Goal: Task Accomplishment & Management: Manage account settings

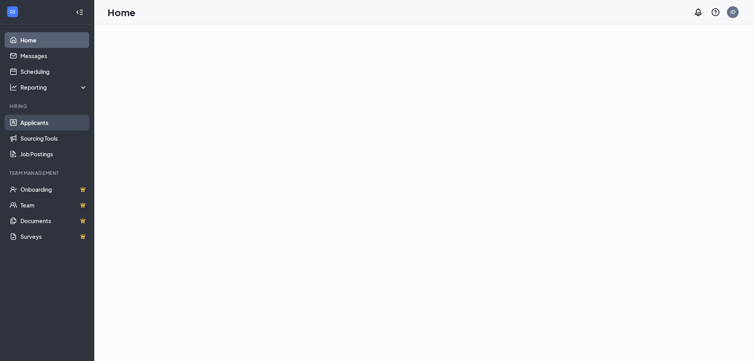
click at [49, 121] on link "Applicants" at bounding box center [53, 123] width 67 height 16
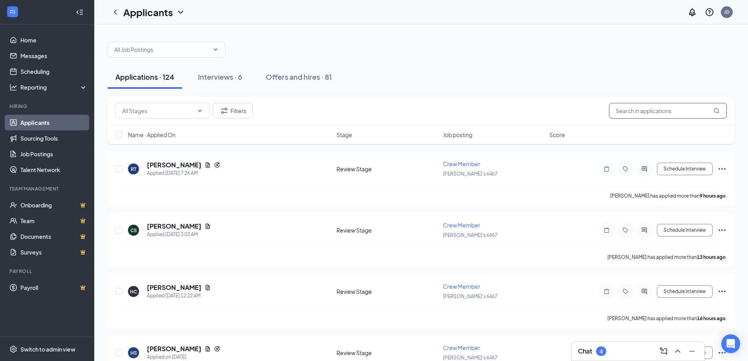
click at [638, 111] on input "text" at bounding box center [668, 111] width 118 height 16
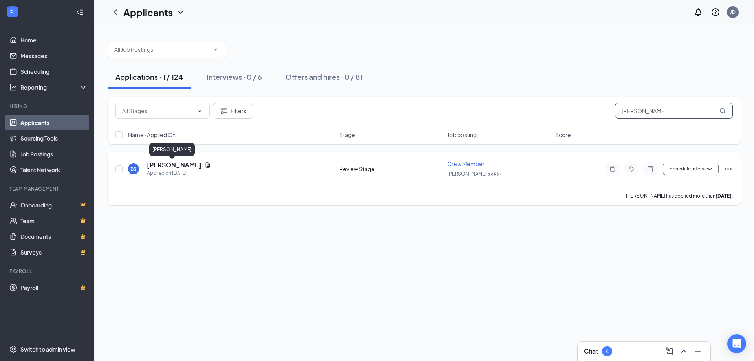
type input "[PERSON_NAME]"
click at [167, 162] on h5 "[PERSON_NAME]" at bounding box center [174, 165] width 55 height 9
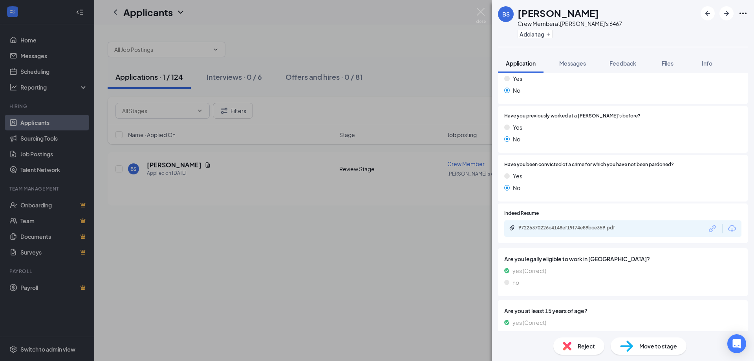
scroll to position [353, 0]
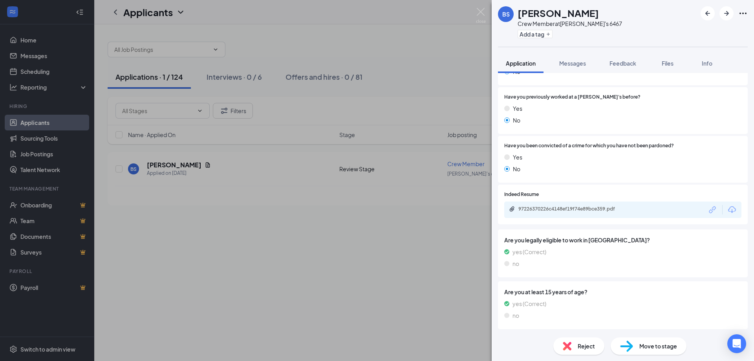
click at [557, 214] on div "97226370226c4148ef19f74e89bce359.pdf" at bounding box center [622, 209] width 237 height 16
click at [559, 209] on div "97226370226c4148ef19f74e89bce359.pdf" at bounding box center [573, 209] width 110 height 6
click at [598, 211] on div "97226370226c4148ef19f74e89bce359.pdf" at bounding box center [573, 209] width 110 height 6
click at [648, 341] on div "Move to stage" at bounding box center [649, 345] width 76 height 17
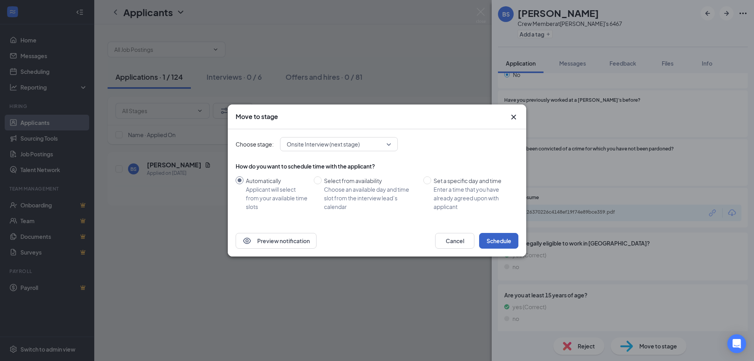
click at [509, 241] on button "Schedule" at bounding box center [498, 241] width 39 height 16
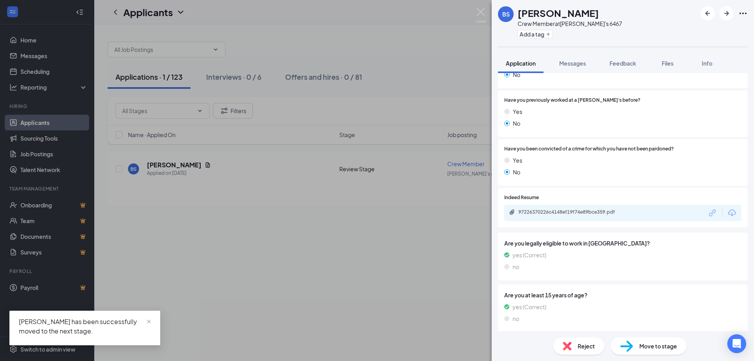
click at [219, 271] on div "[PERSON_NAME] Crew Member at [PERSON_NAME]'s 6467 Add a tag Application Message…" at bounding box center [377, 180] width 754 height 361
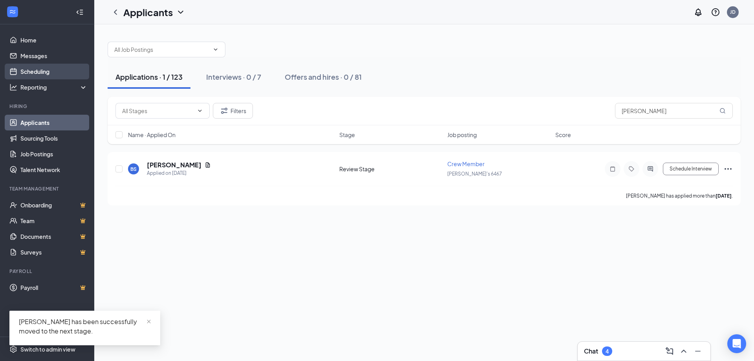
click at [31, 67] on link "Scheduling" at bounding box center [53, 72] width 67 height 16
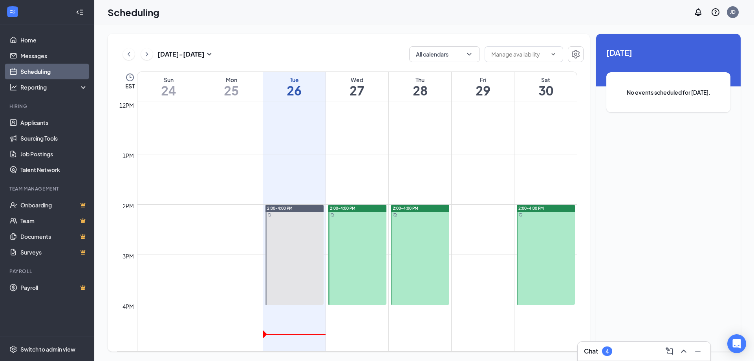
scroll to position [602, 0]
click at [366, 251] on div at bounding box center [357, 253] width 58 height 100
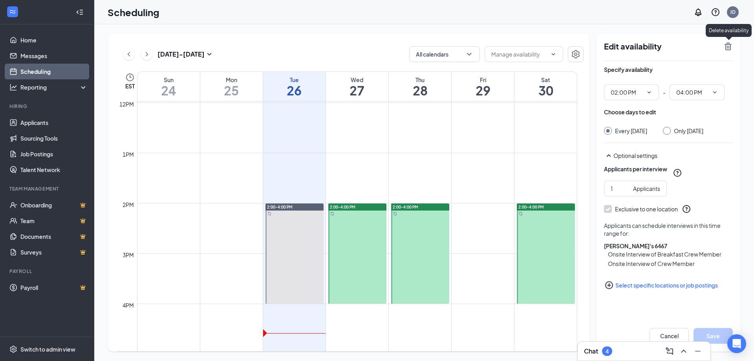
click at [726, 45] on icon "TrashOutline" at bounding box center [728, 46] width 7 height 8
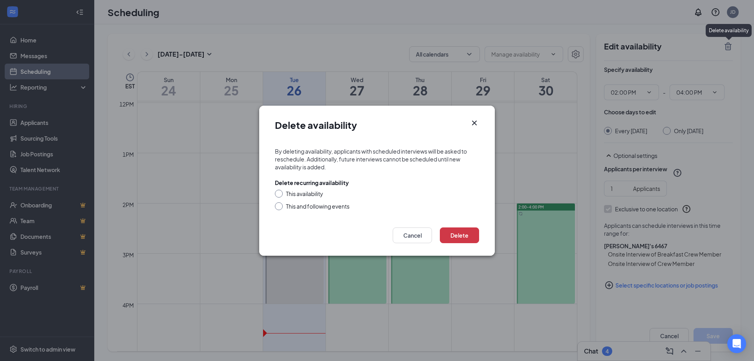
click at [279, 194] on input "This availability" at bounding box center [277, 192] width 5 height 5
radio input "true"
click at [468, 237] on button "Delete" at bounding box center [459, 235] width 39 height 16
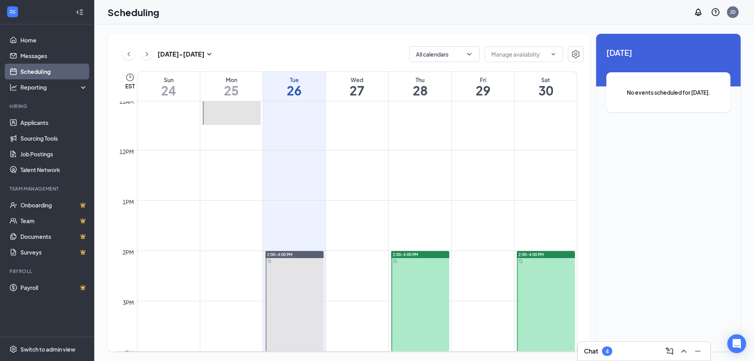
scroll to position [554, 0]
click at [146, 56] on icon "ChevronRight" at bounding box center [147, 54] width 2 height 4
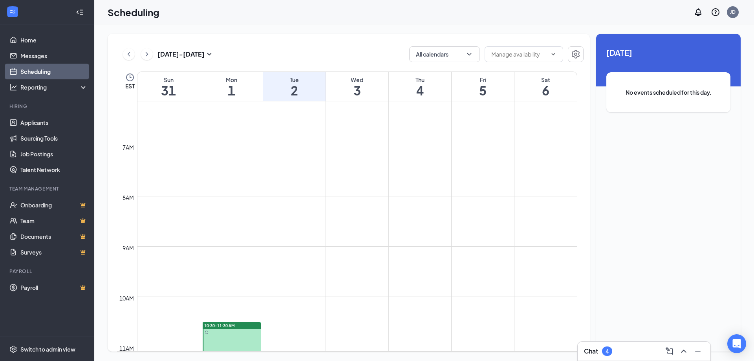
scroll to position [200, 0]
